Goal: Transaction & Acquisition: Book appointment/travel/reservation

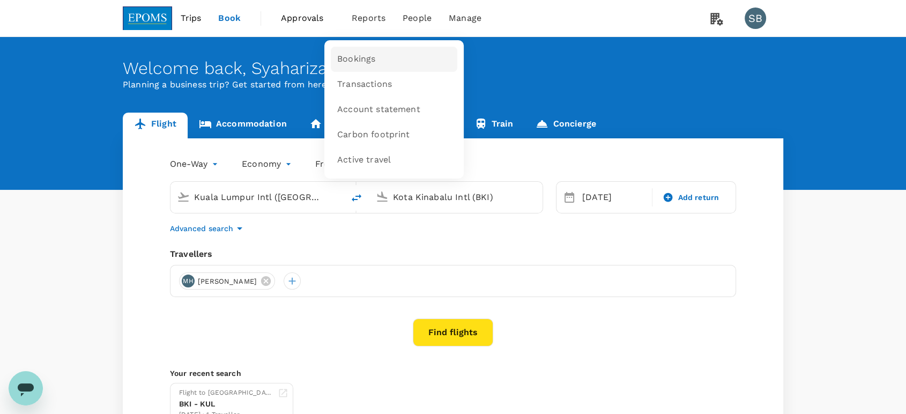
click at [384, 53] on link "Bookings" at bounding box center [394, 59] width 126 height 25
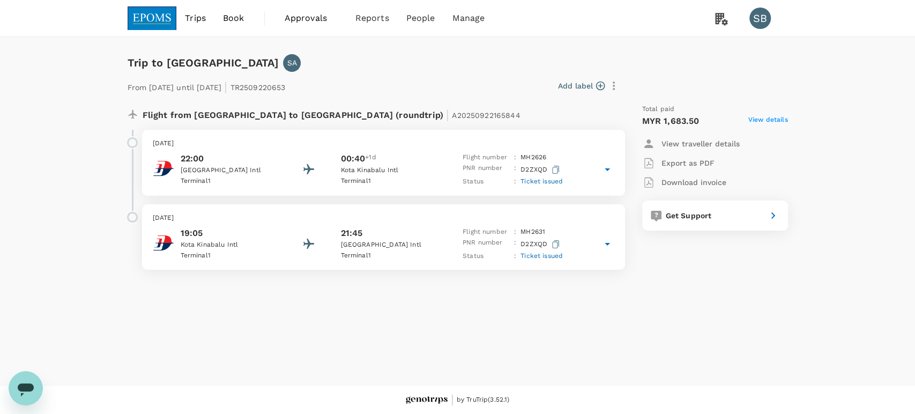
click at [429, 154] on div "00:40 +1d" at bounding box center [388, 158] width 96 height 13
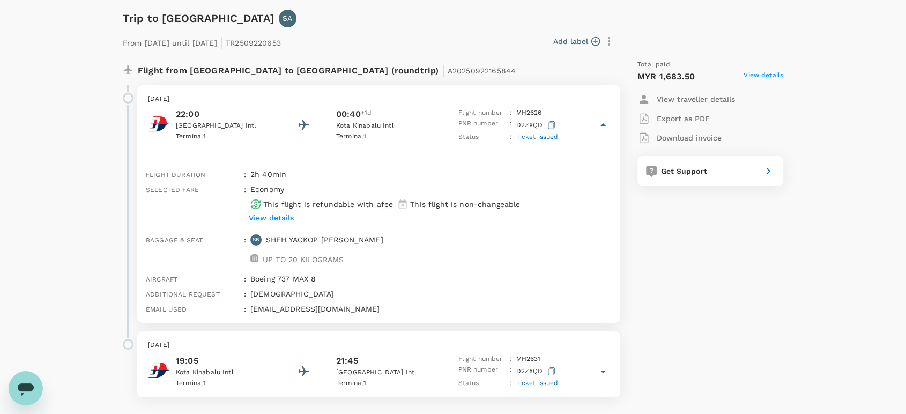
scroll to position [90, 0]
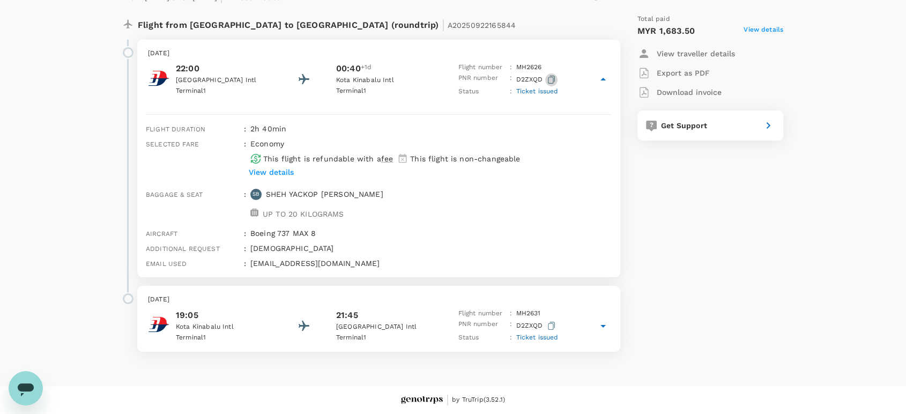
click at [552, 80] on icon "button" at bounding box center [551, 80] width 7 height 8
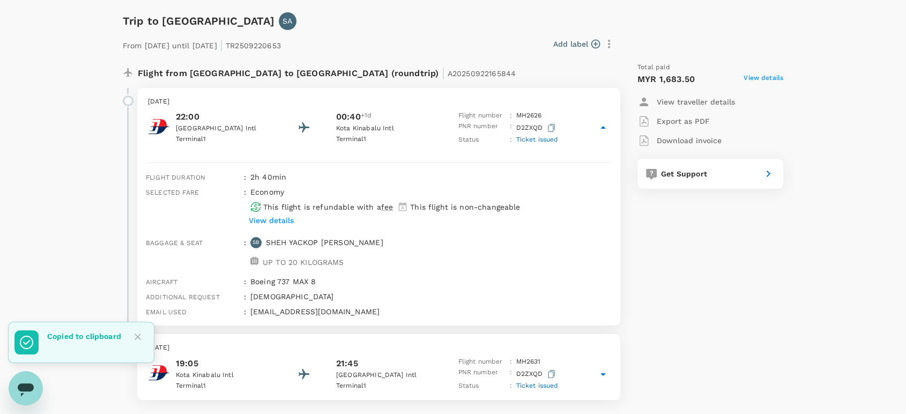
scroll to position [0, 0]
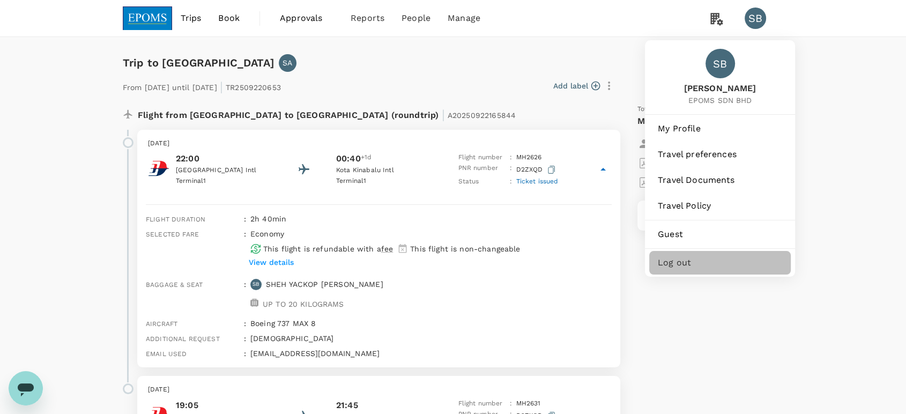
click at [699, 266] on span "Log out" at bounding box center [720, 262] width 124 height 13
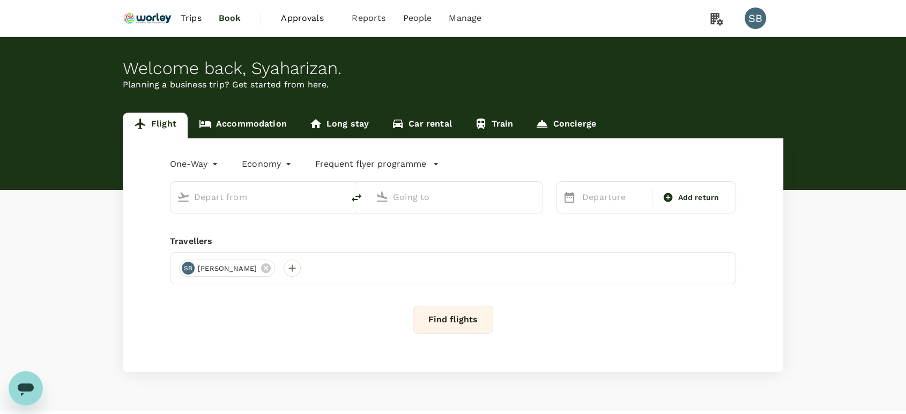
type input "roundtrip"
type input "Abu Dhabi Intl (AUH)"
type input "Kuala Lumpur Intl ([GEOGRAPHIC_DATA])"
